Goal: Navigation & Orientation: Find specific page/section

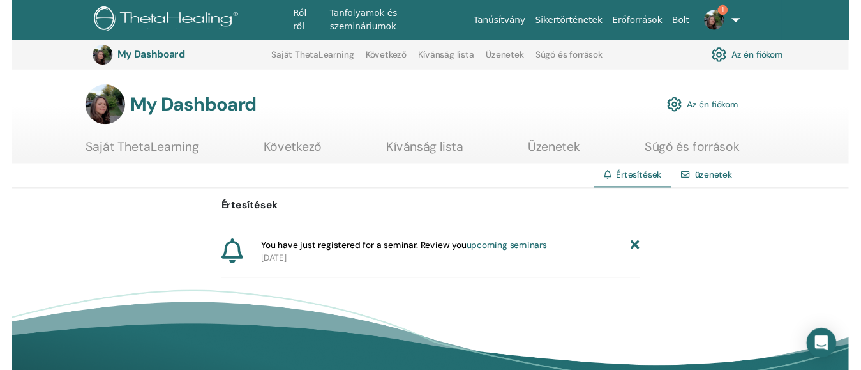
scroll to position [160, 0]
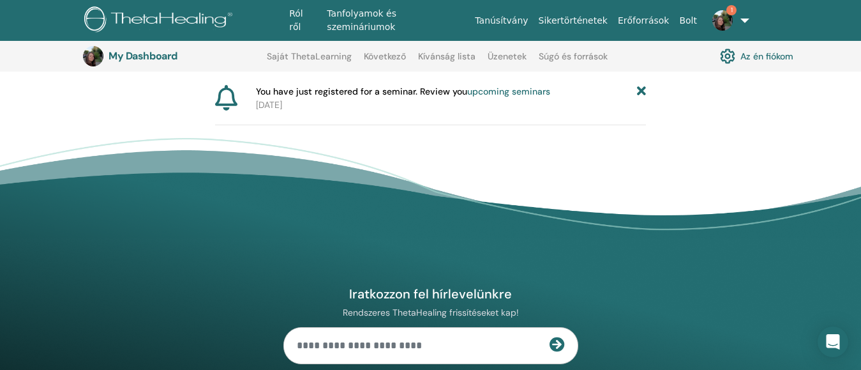
click at [675, 127] on div "Értesítések üzenetek Értesítések You have just registered for a seminar. Review…" at bounding box center [430, 137] width 861 height 258
click at [603, 139] on footer "Iratkozzon fel hírlevelünkre Rendszeres ThetaHealing frissítéseket kap! Theta H…" at bounding box center [430, 349] width 861 height 423
click at [536, 261] on div "Iratkozzon fel hírlevelünkre Rendszeres ThetaHealing frissítéseket kap! Theta H…" at bounding box center [431, 366] width 766 height 347
click at [718, 17] on img at bounding box center [722, 20] width 20 height 20
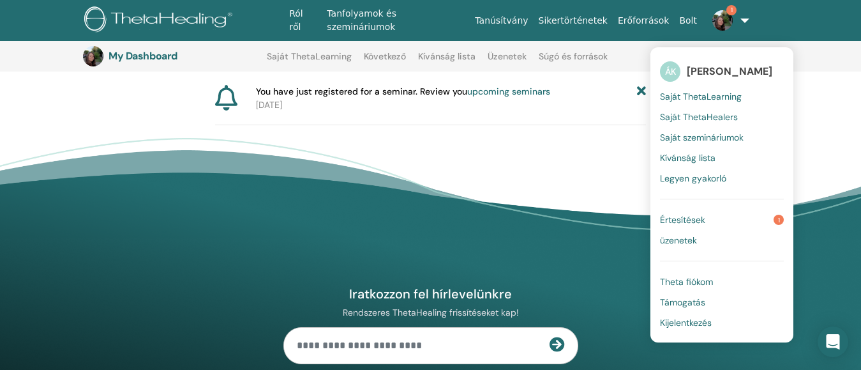
click at [688, 217] on span "Értesítések" at bounding box center [682, 219] width 45 height 11
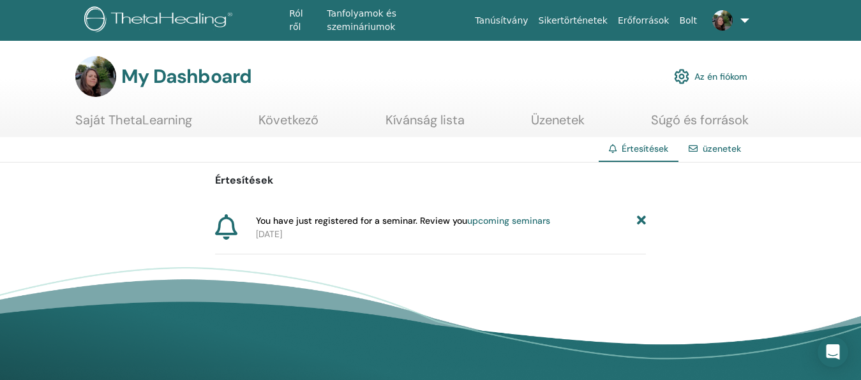
click at [530, 220] on link "upcoming seminars" at bounding box center [508, 220] width 83 height 11
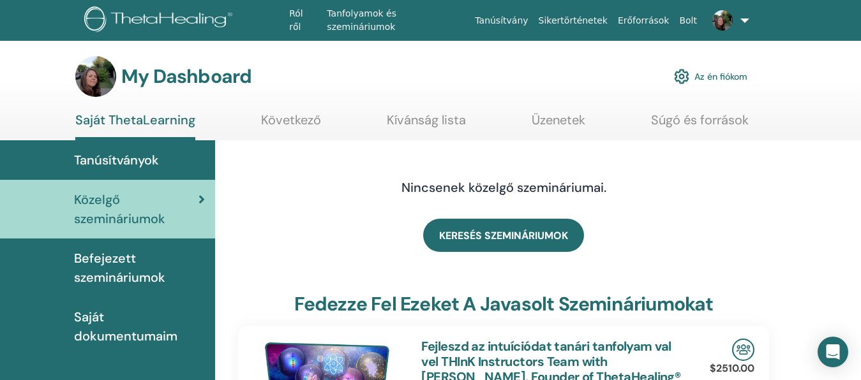
click at [708, 73] on link "Az én fiókom" at bounding box center [710, 77] width 73 height 28
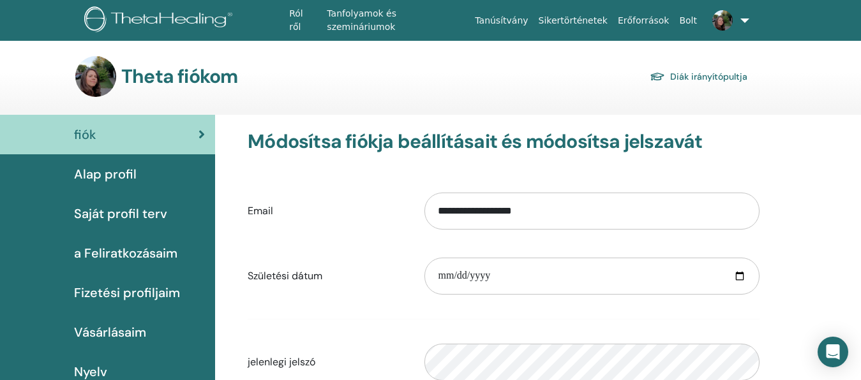
click at [742, 13] on link at bounding box center [728, 20] width 52 height 41
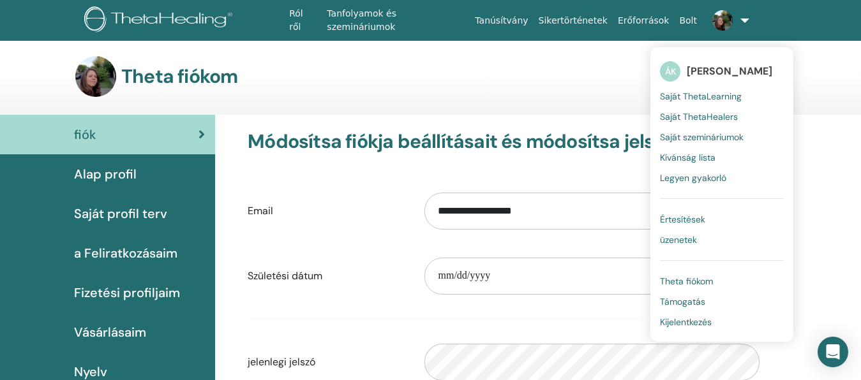
click at [681, 243] on span "üzenetek" at bounding box center [678, 239] width 37 height 11
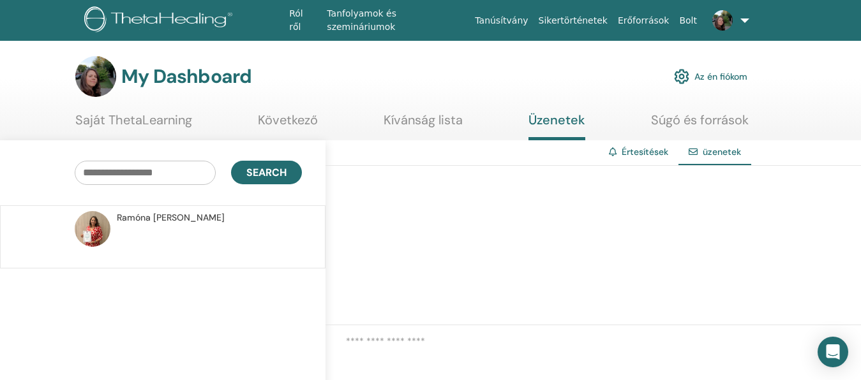
click at [224, 234] on p at bounding box center [209, 244] width 185 height 38
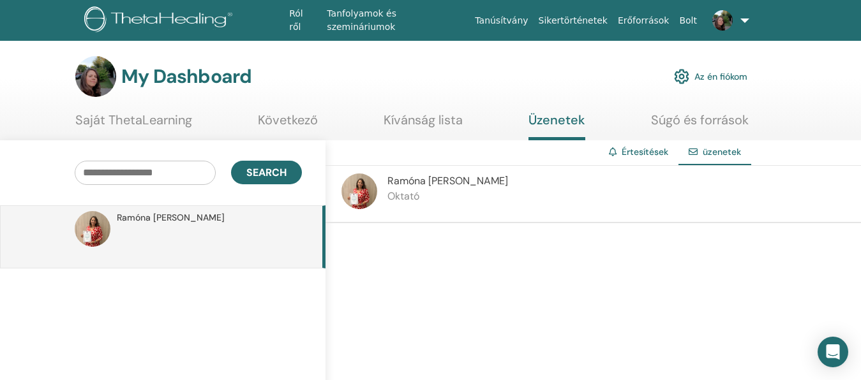
click at [495, 181] on div "[PERSON_NAME]" at bounding box center [594, 194] width 536 height 57
click at [433, 186] on span "Ramóna Dobrovitz" at bounding box center [447, 180] width 121 height 13
click at [649, 155] on link "Értesítések" at bounding box center [645, 151] width 47 height 11
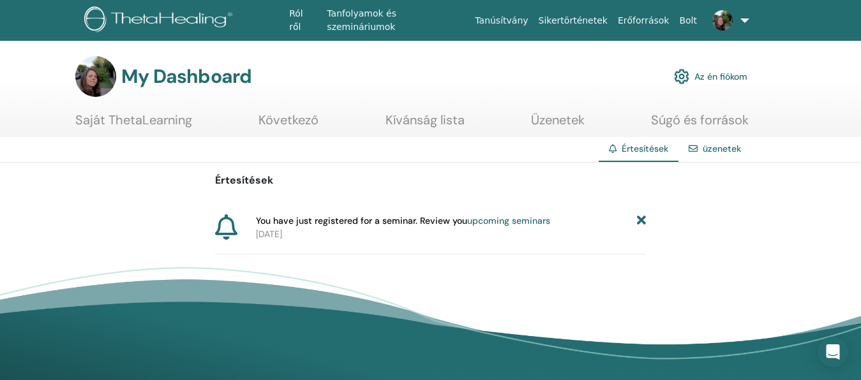
click at [713, 139] on div "üzenetek" at bounding box center [715, 149] width 73 height 24
click at [724, 155] on div "üzenetek" at bounding box center [715, 149] width 73 height 24
click at [702, 147] on div "üzenetek" at bounding box center [715, 149] width 73 height 24
click at [708, 149] on link "üzenetek" at bounding box center [722, 148] width 38 height 11
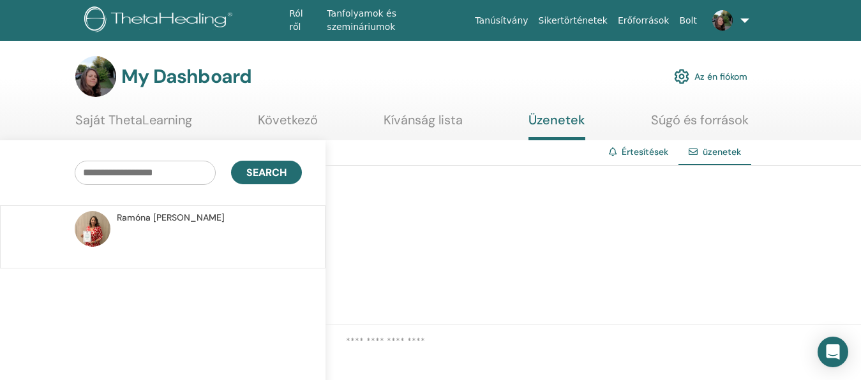
click at [140, 220] on span "[PERSON_NAME]" at bounding box center [171, 217] width 108 height 13
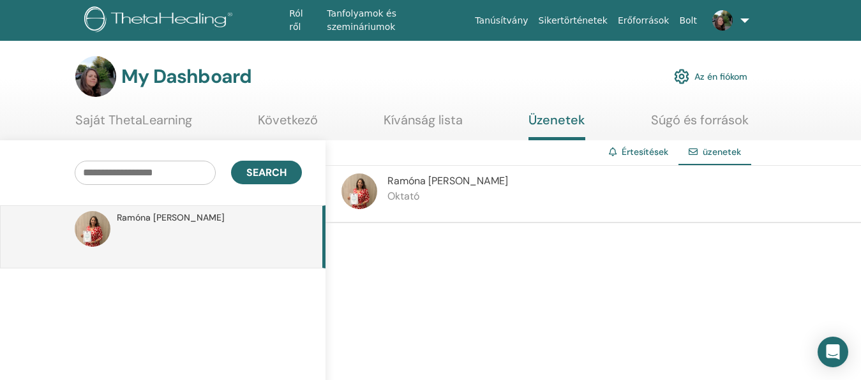
click at [140, 220] on span "Ramóna Dobrovitz" at bounding box center [171, 217] width 108 height 13
click at [86, 236] on img at bounding box center [93, 229] width 36 height 36
click at [357, 193] on img at bounding box center [360, 192] width 36 height 36
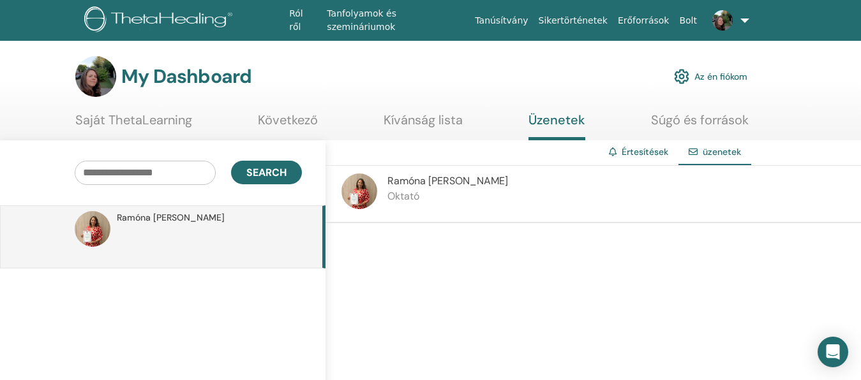
click at [403, 183] on span "Ramóna Dobrovitz" at bounding box center [447, 180] width 121 height 13
click at [443, 126] on link "Kívánság lista" at bounding box center [423, 124] width 79 height 25
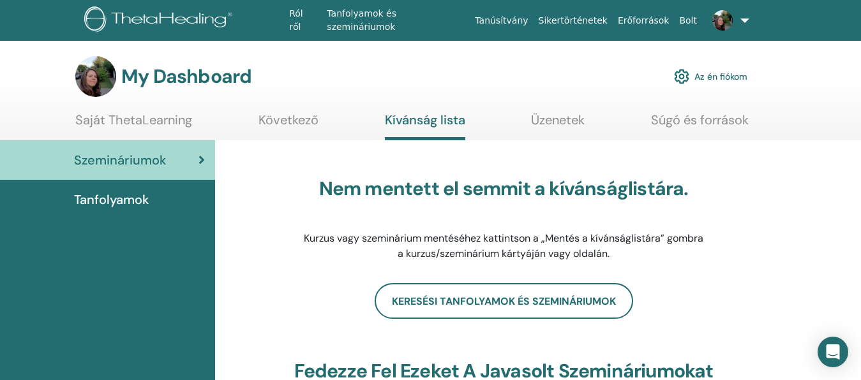
click at [192, 121] on ul "Saját ThetaLearning Következő Kívánság lista Üzenetek [GEOGRAPHIC_DATA] és forr…" at bounding box center [411, 126] width 673 height 28
click at [172, 118] on link "Saját ThetaLearning" at bounding box center [133, 124] width 117 height 25
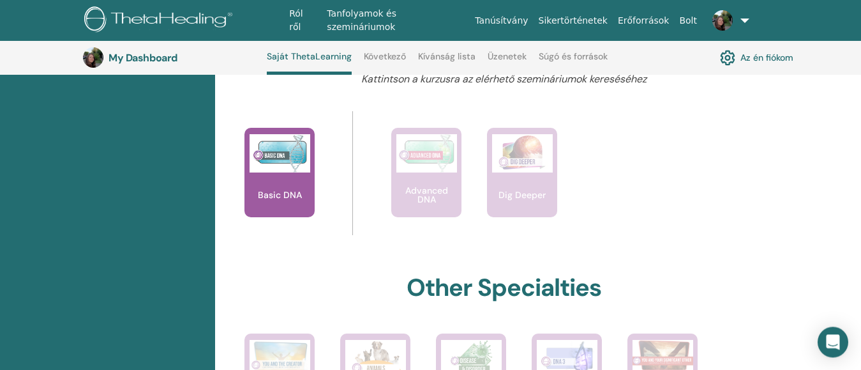
scroll to position [489, 0]
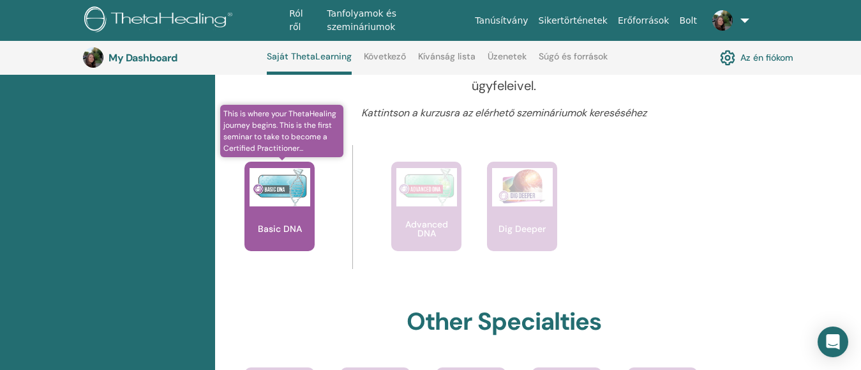
click at [277, 207] on div "Basic DNA" at bounding box center [279, 206] width 70 height 89
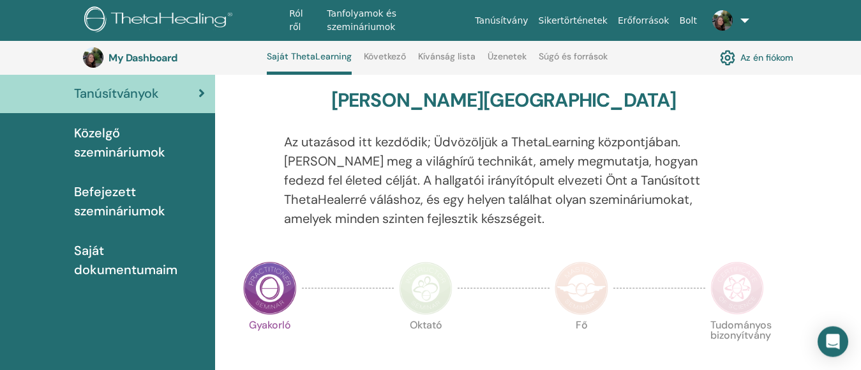
scroll to position [98, 0]
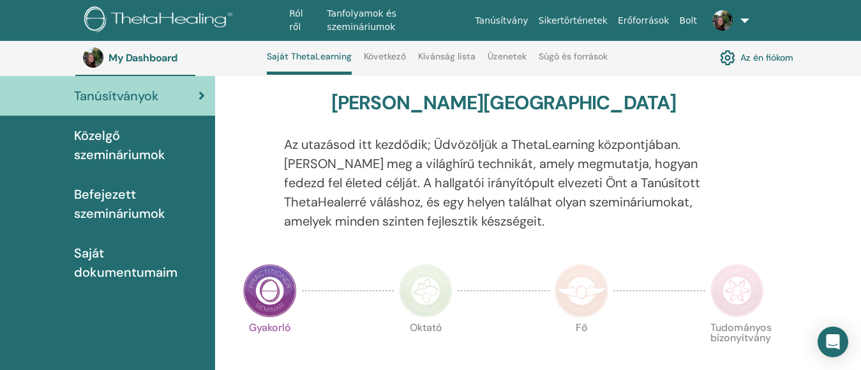
click at [121, 207] on span "Befejezett szemináriumok" at bounding box center [139, 203] width 131 height 38
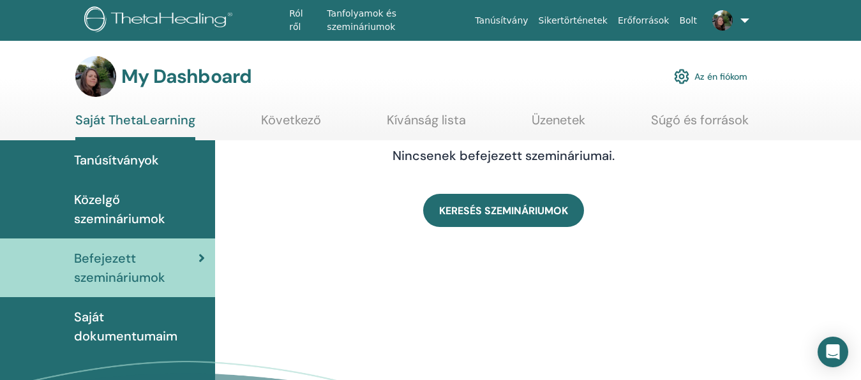
click at [115, 215] on span "Közelgő szemináriumok" at bounding box center [139, 209] width 131 height 38
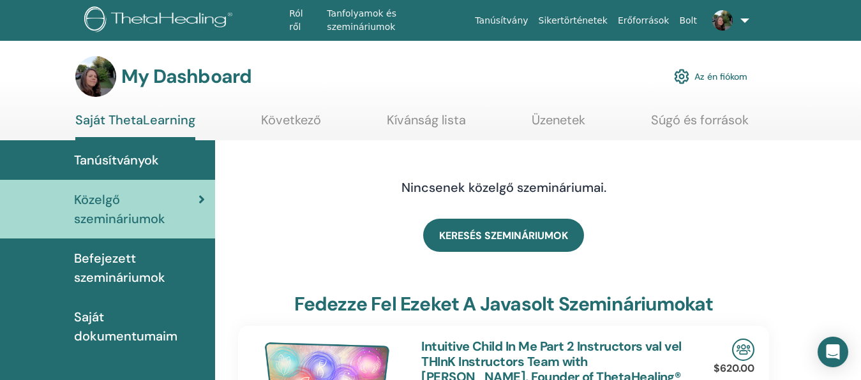
click at [130, 331] on span "Saját dokumentumaim" at bounding box center [139, 327] width 131 height 38
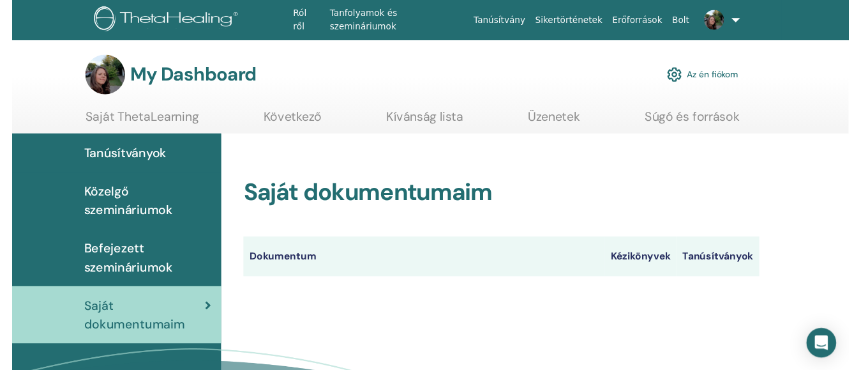
scroll to position [161, 0]
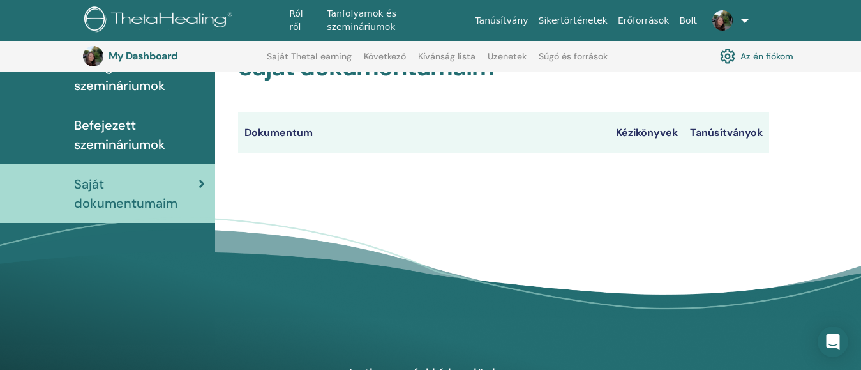
click at [305, 135] on th "Dokumentum" at bounding box center [424, 132] width 372 height 41
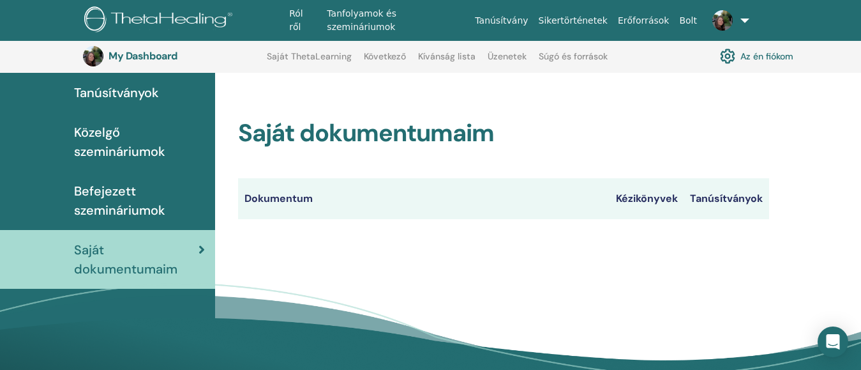
click at [112, 89] on span "Tanúsítványok" at bounding box center [116, 92] width 85 height 19
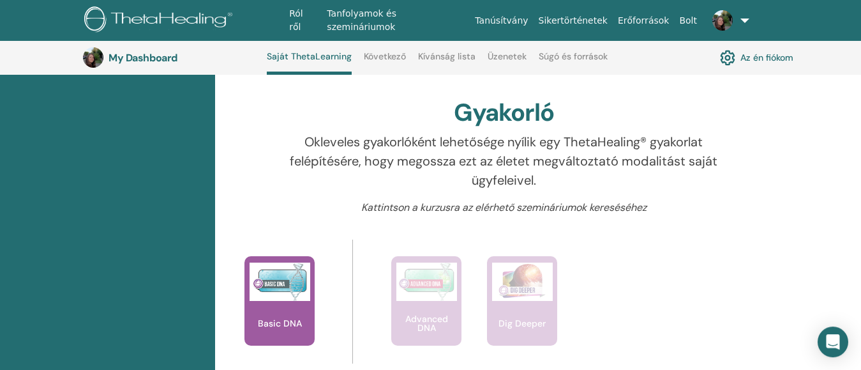
scroll to position [294, 0]
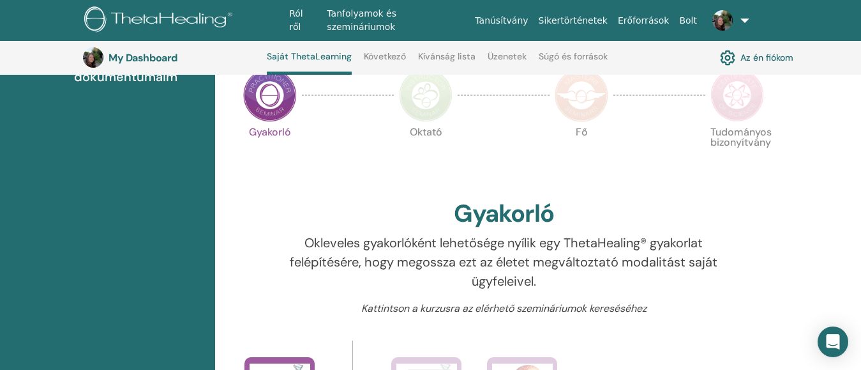
click at [281, 112] on img at bounding box center [270, 95] width 54 height 54
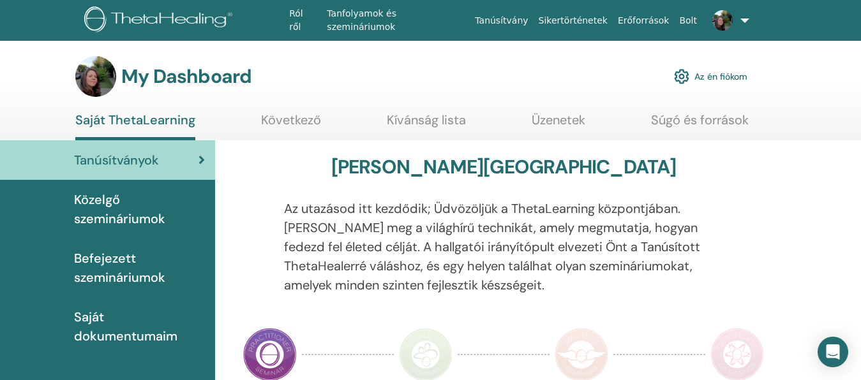
click at [154, 251] on span "Befejezett szemináriumok" at bounding box center [139, 268] width 131 height 38
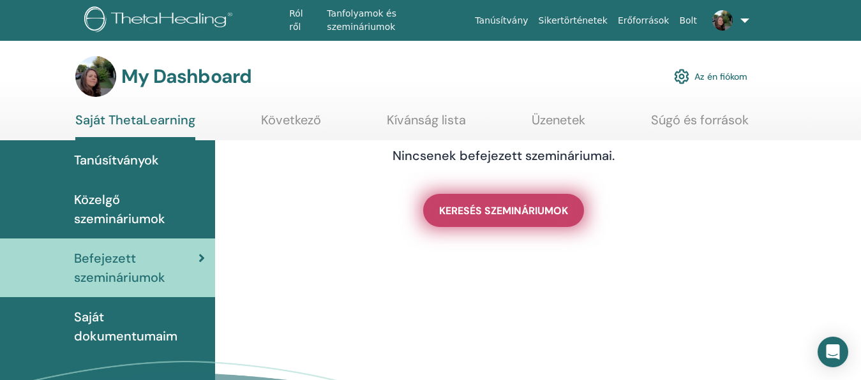
click at [484, 211] on span "KERESÉS SZEMINÁRIUMOK" at bounding box center [503, 210] width 129 height 13
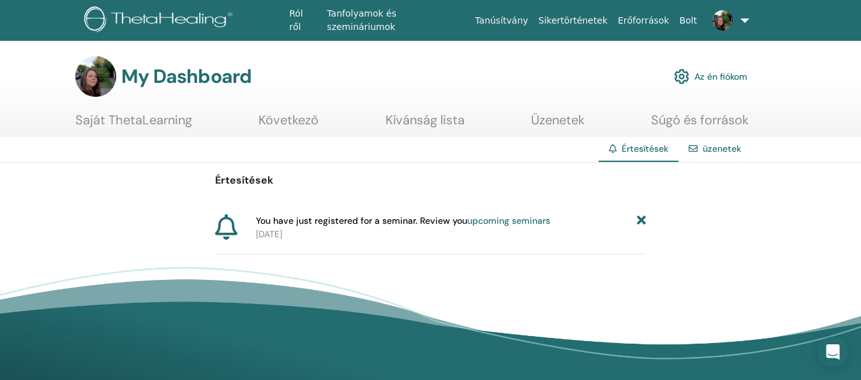
click at [642, 221] on icon at bounding box center [641, 220] width 9 height 13
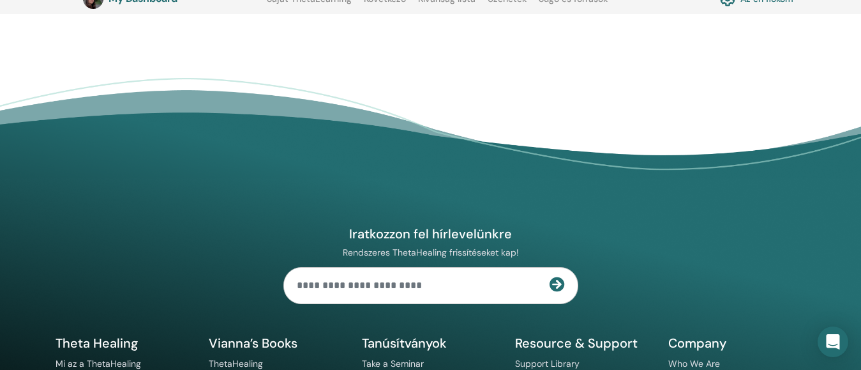
scroll to position [486, 0]
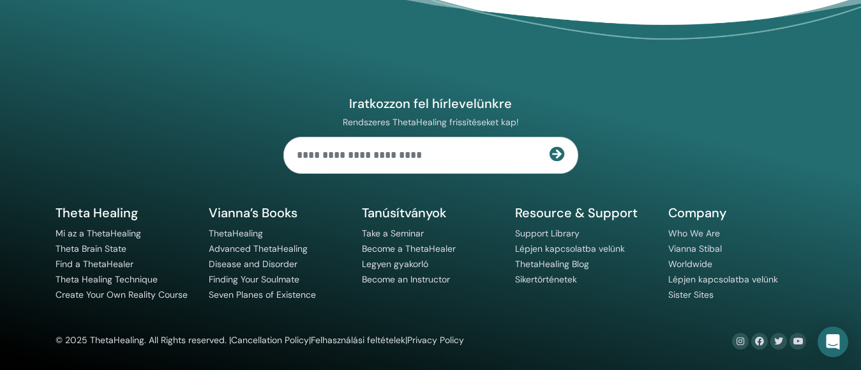
click at [751, 113] on div "Iratkozzon fel hírlevelünkre Rendszeres ThetaHealing frissítéseket kap! Theta H…" at bounding box center [431, 176] width 766 height 347
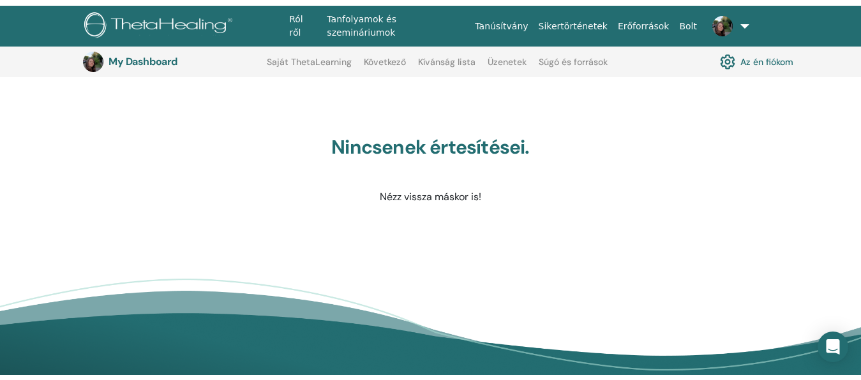
scroll to position [0, 0]
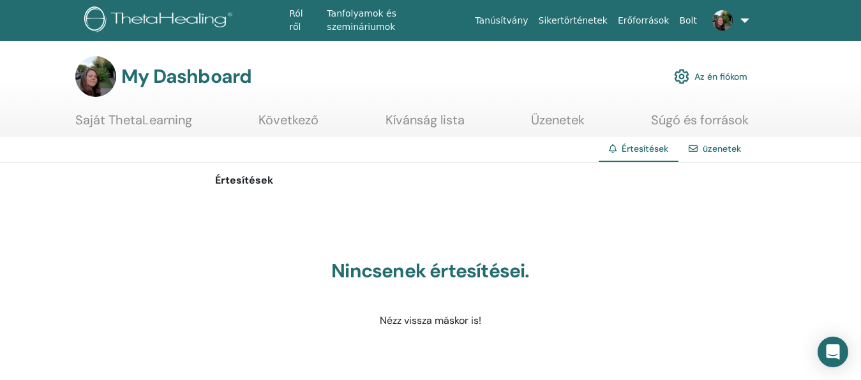
click at [301, 124] on link "Következő" at bounding box center [289, 124] width 60 height 25
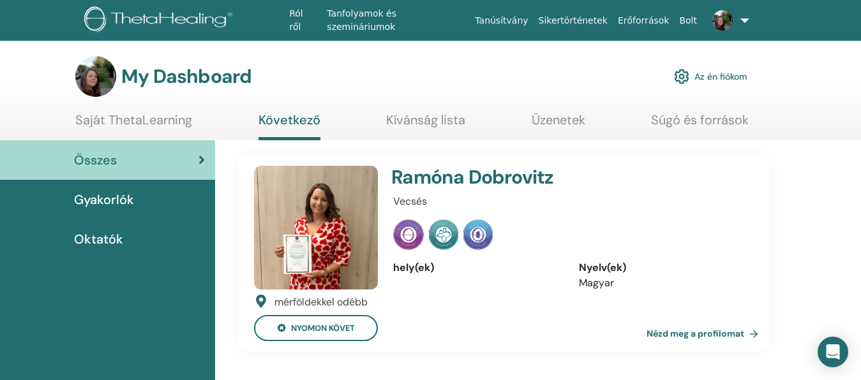
click at [303, 239] on img at bounding box center [316, 228] width 124 height 124
click at [400, 237] on img at bounding box center [408, 235] width 31 height 31
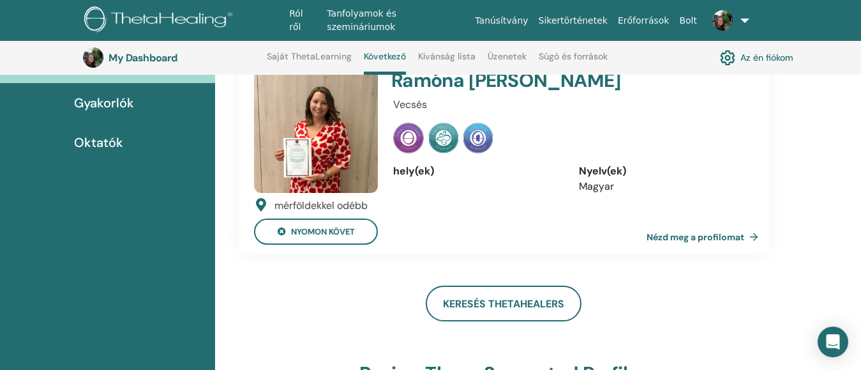
scroll to position [163, 0]
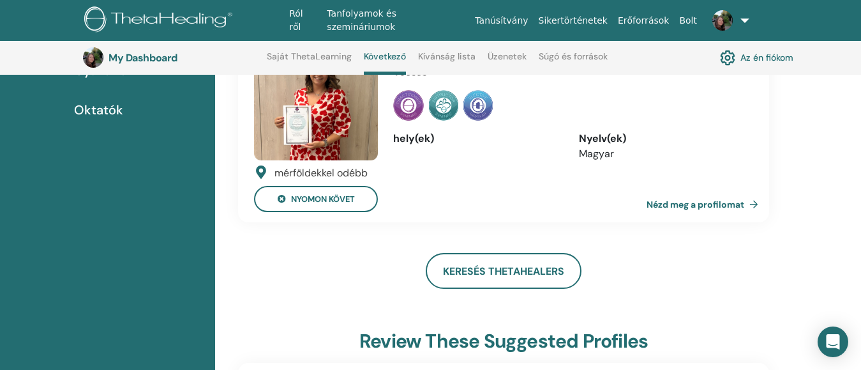
click at [722, 202] on link "Nézd meg a profilomat" at bounding box center [705, 205] width 117 height 26
